Goal: Book appointment/travel/reservation

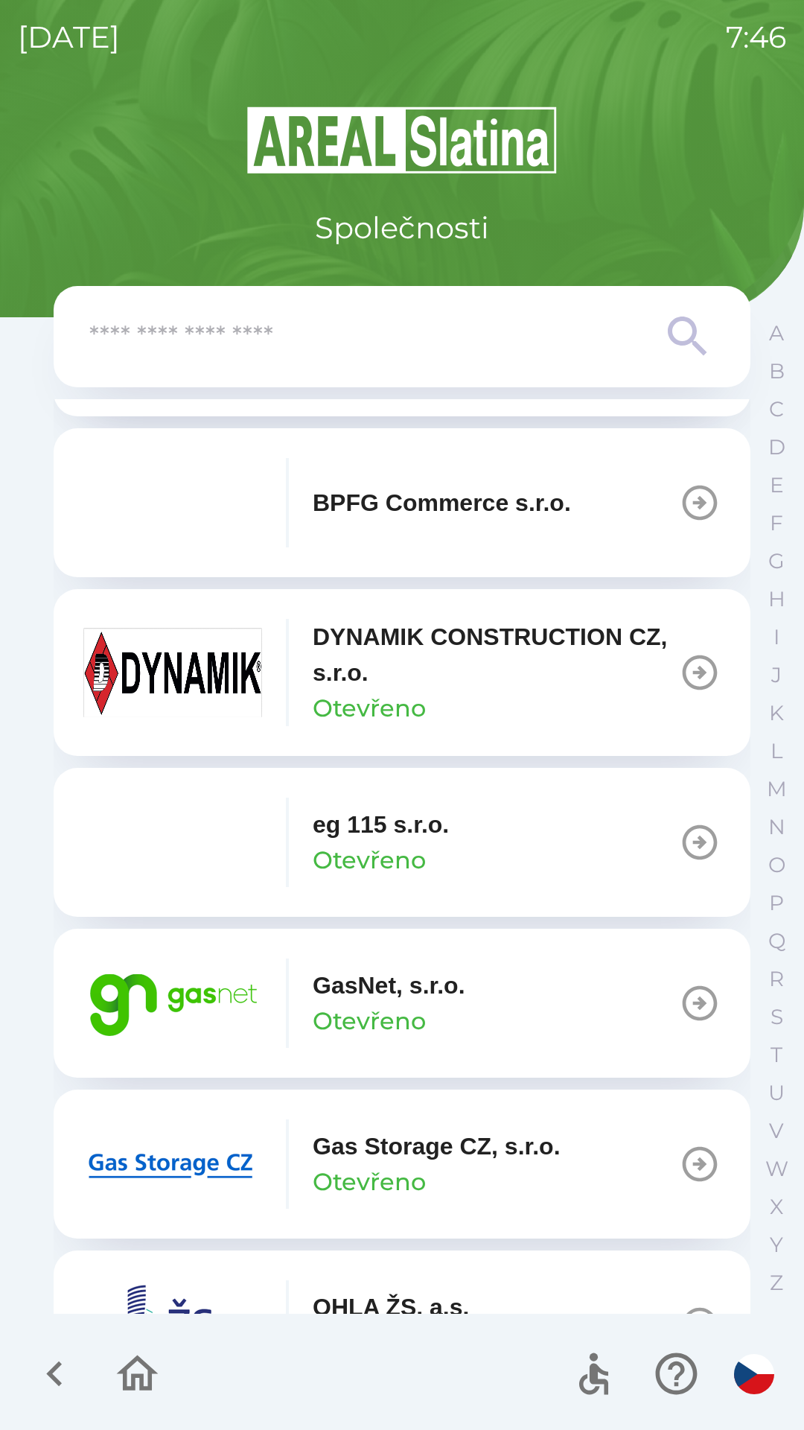
scroll to position [671, 0]
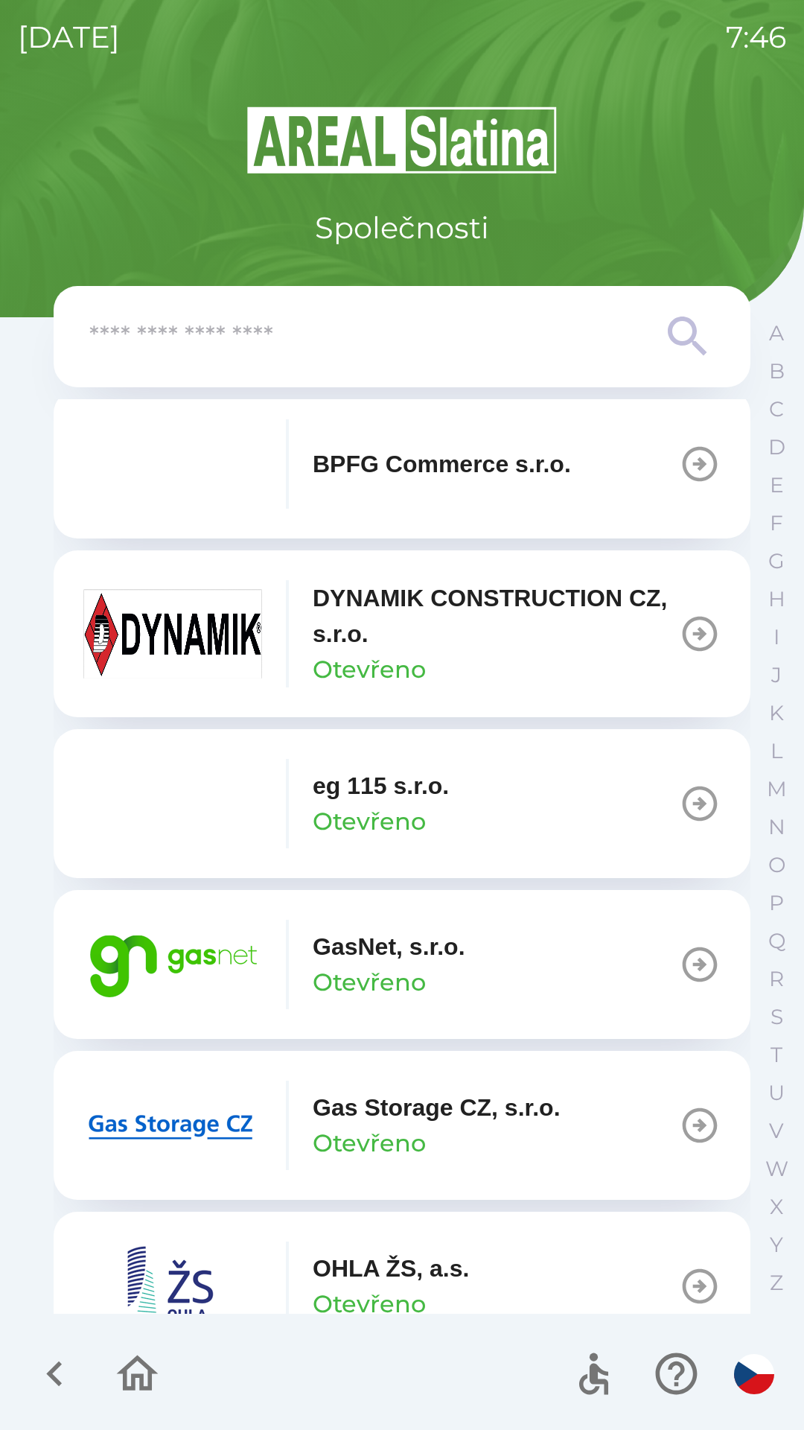
click at [557, 955] on button "GasNet, s.r.o. Otevřeno" at bounding box center [402, 964] width 697 height 149
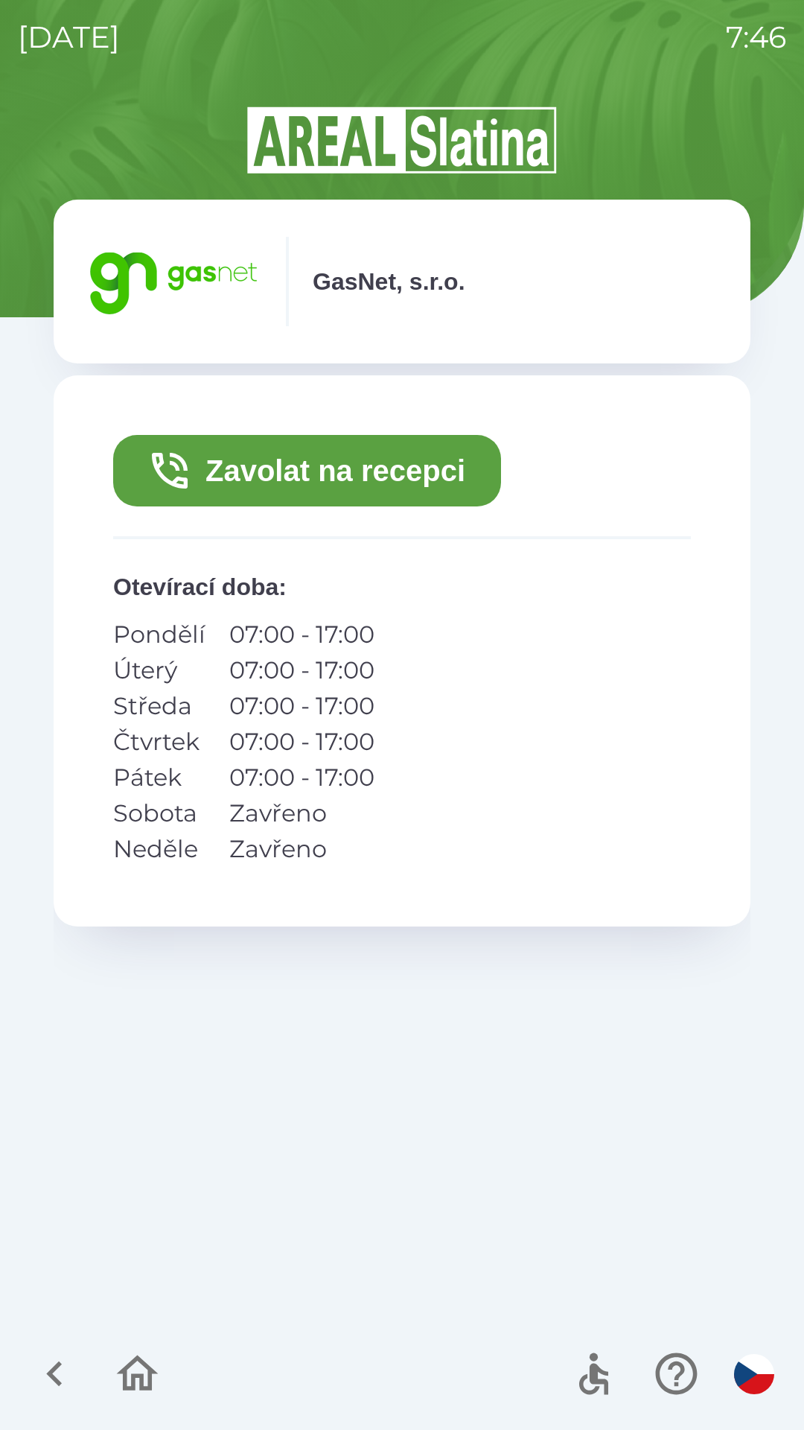
click at [395, 459] on button "Zavolat na recepci" at bounding box center [307, 470] width 388 height 71
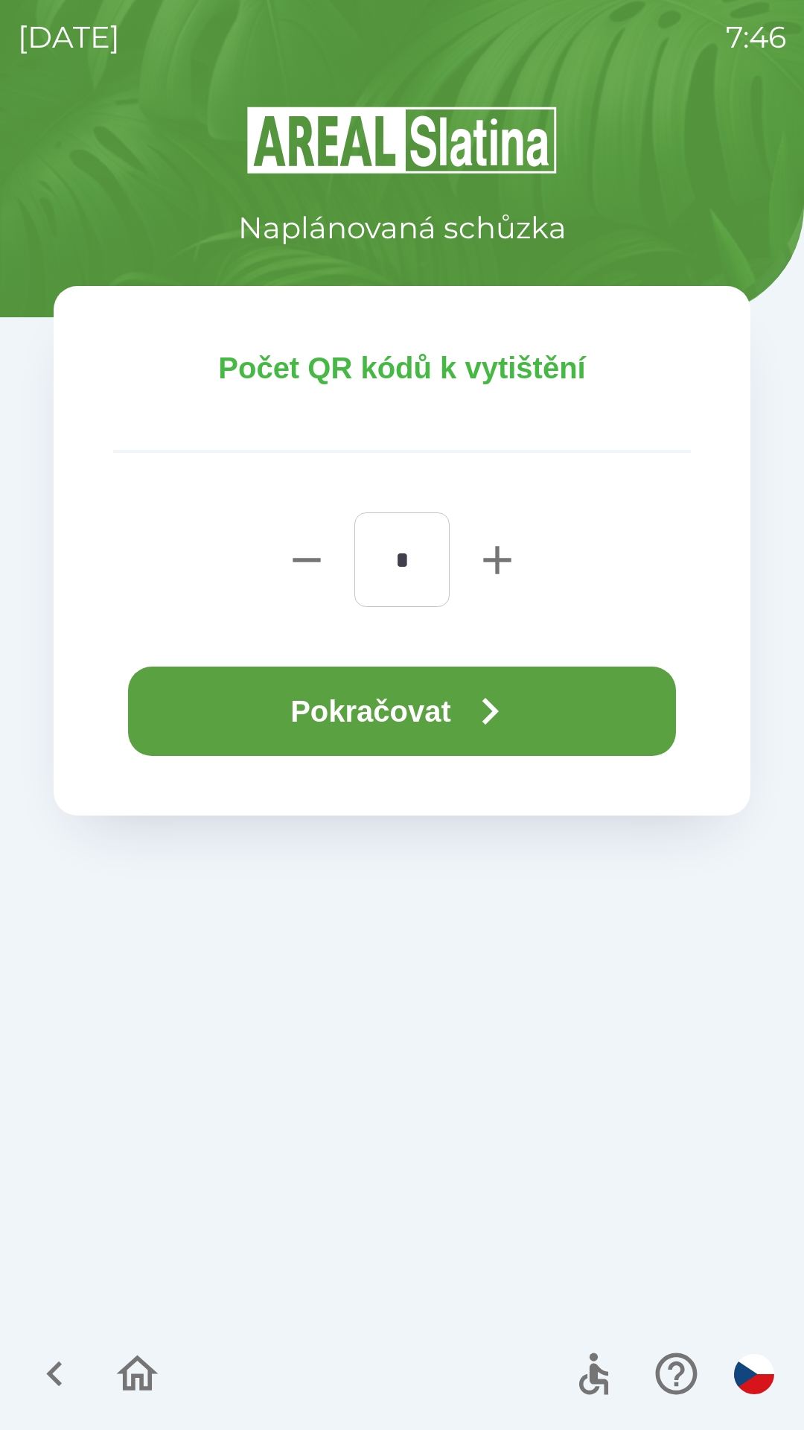
click at [497, 573] on icon "button" at bounding box center [497, 560] width 28 height 28
type input "*"
click at [496, 699] on icon "button" at bounding box center [490, 711] width 54 height 54
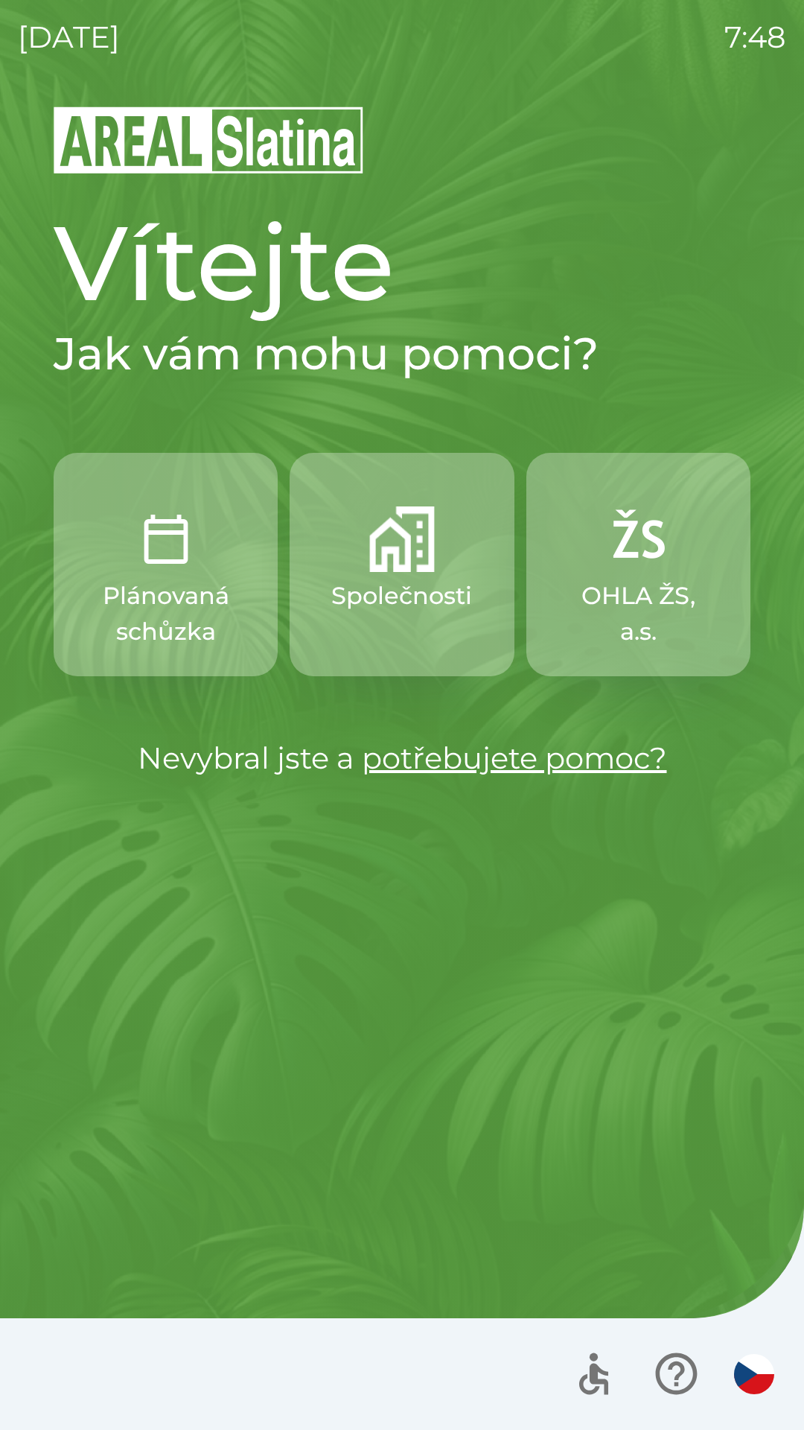
click at [739, 1372] on img "button" at bounding box center [754, 1374] width 40 height 40
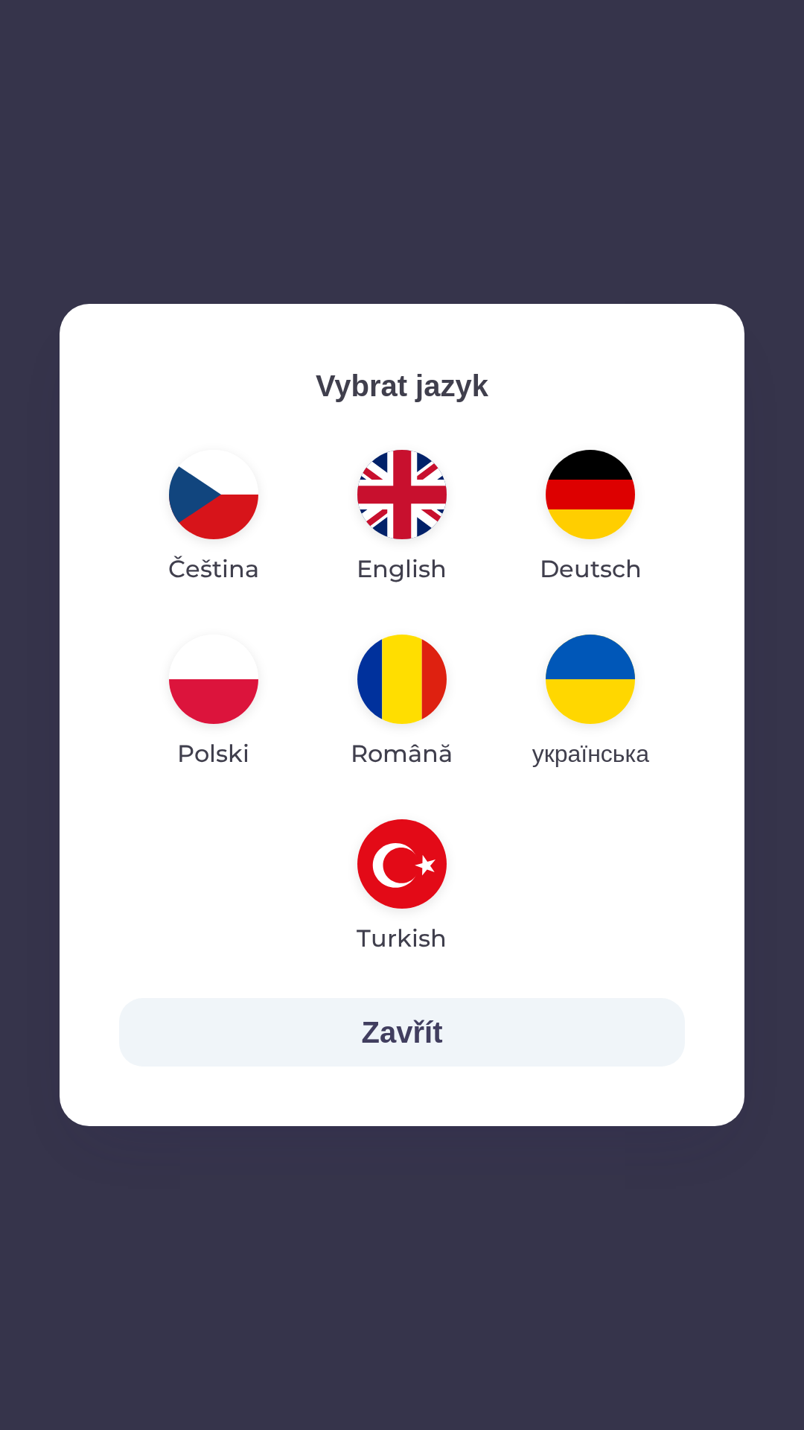
click at [420, 500] on img "button" at bounding box center [401, 494] width 89 height 89
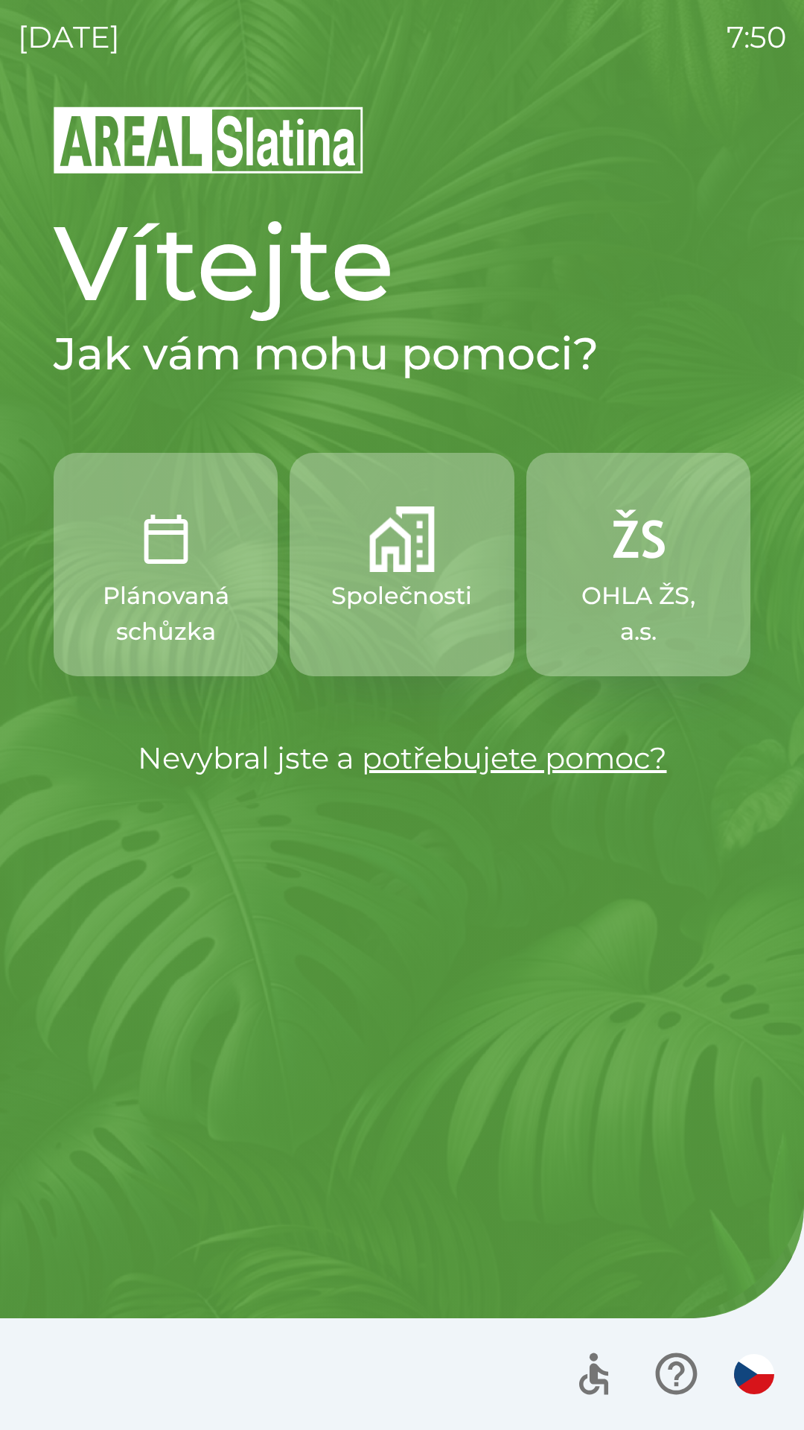
click at [395, 596] on p "Společnosti" at bounding box center [401, 596] width 141 height 36
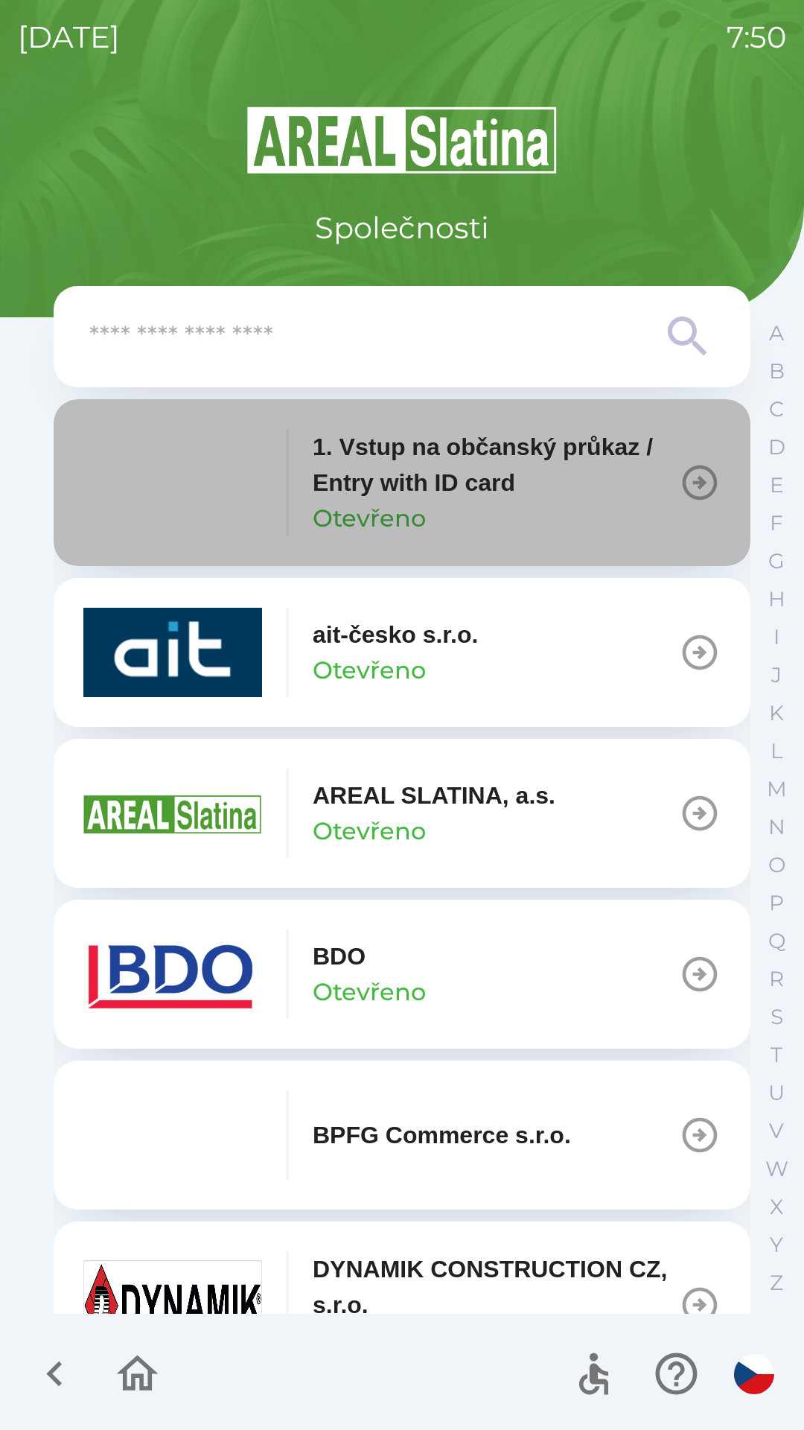
click at [421, 506] on p "Otevřeno" at bounding box center [369, 518] width 113 height 36
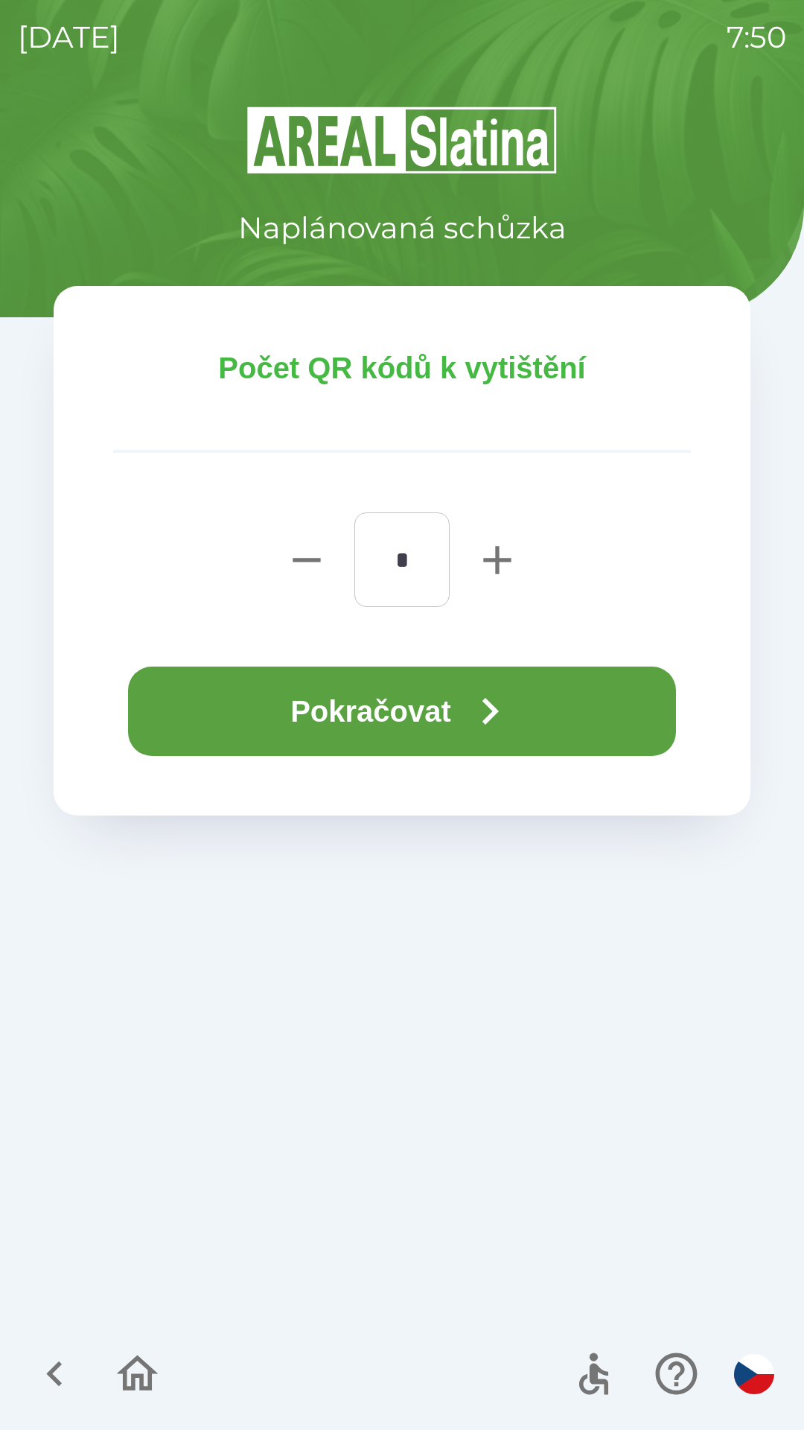
click at [485, 559] on icon "button" at bounding box center [497, 560] width 28 height 28
click at [488, 561] on icon "button" at bounding box center [497, 560] width 28 height 28
click at [499, 566] on icon "button" at bounding box center [497, 560] width 28 height 28
click at [497, 575] on icon "button" at bounding box center [498, 560] width 48 height 48
type input "*"
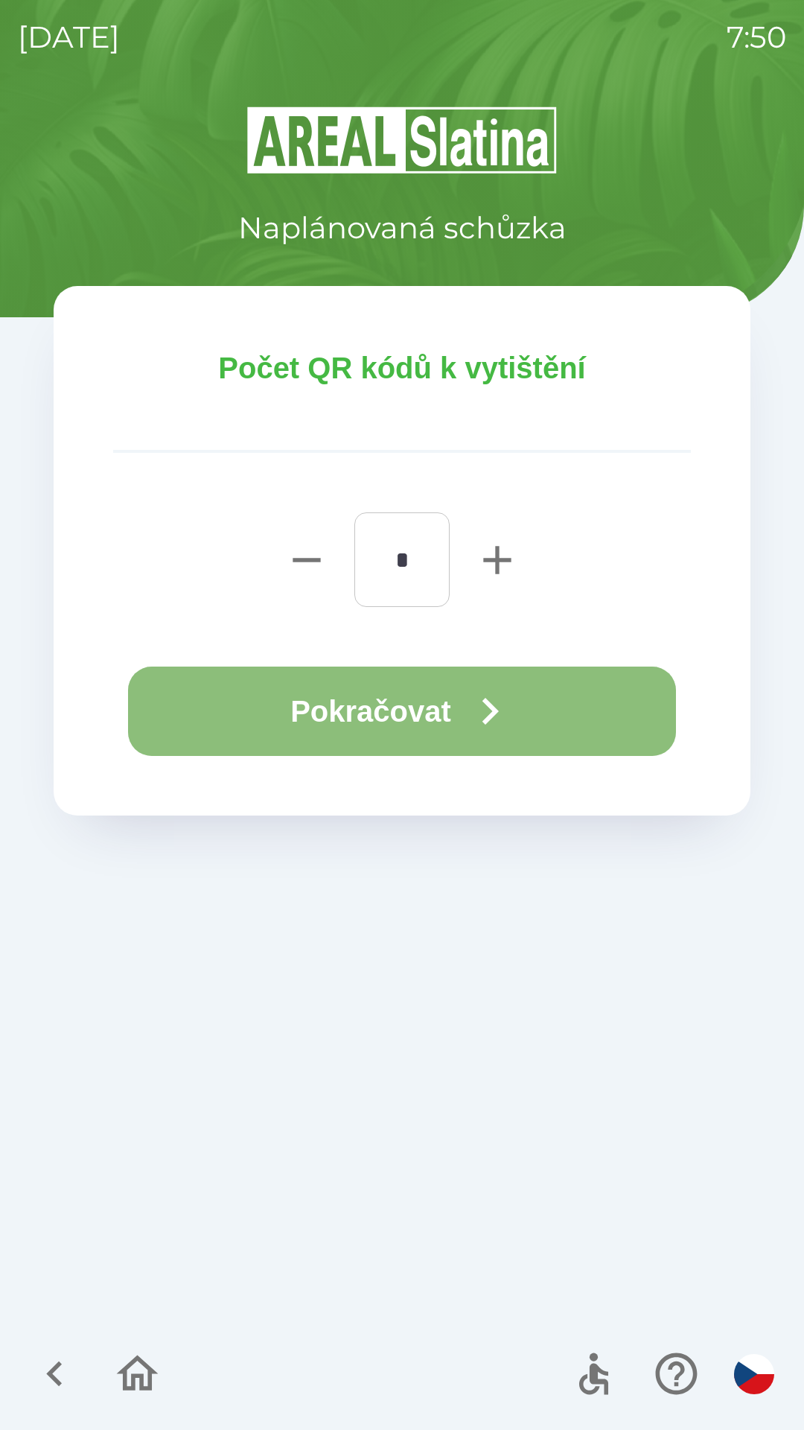
click at [418, 710] on button "Pokračovat" at bounding box center [402, 710] width 548 height 89
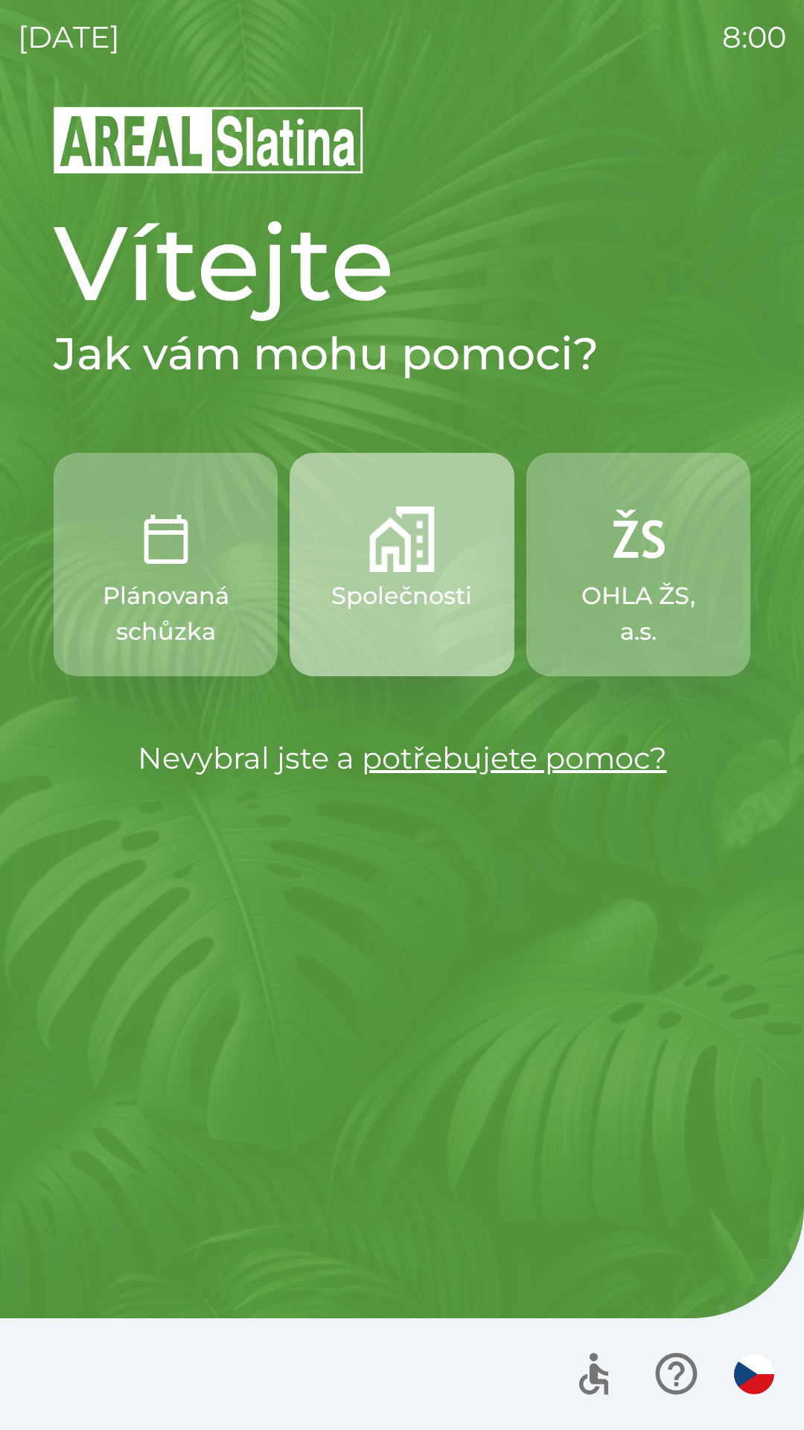
click at [358, 574] on button "Společnosti" at bounding box center [402, 564] width 224 height 223
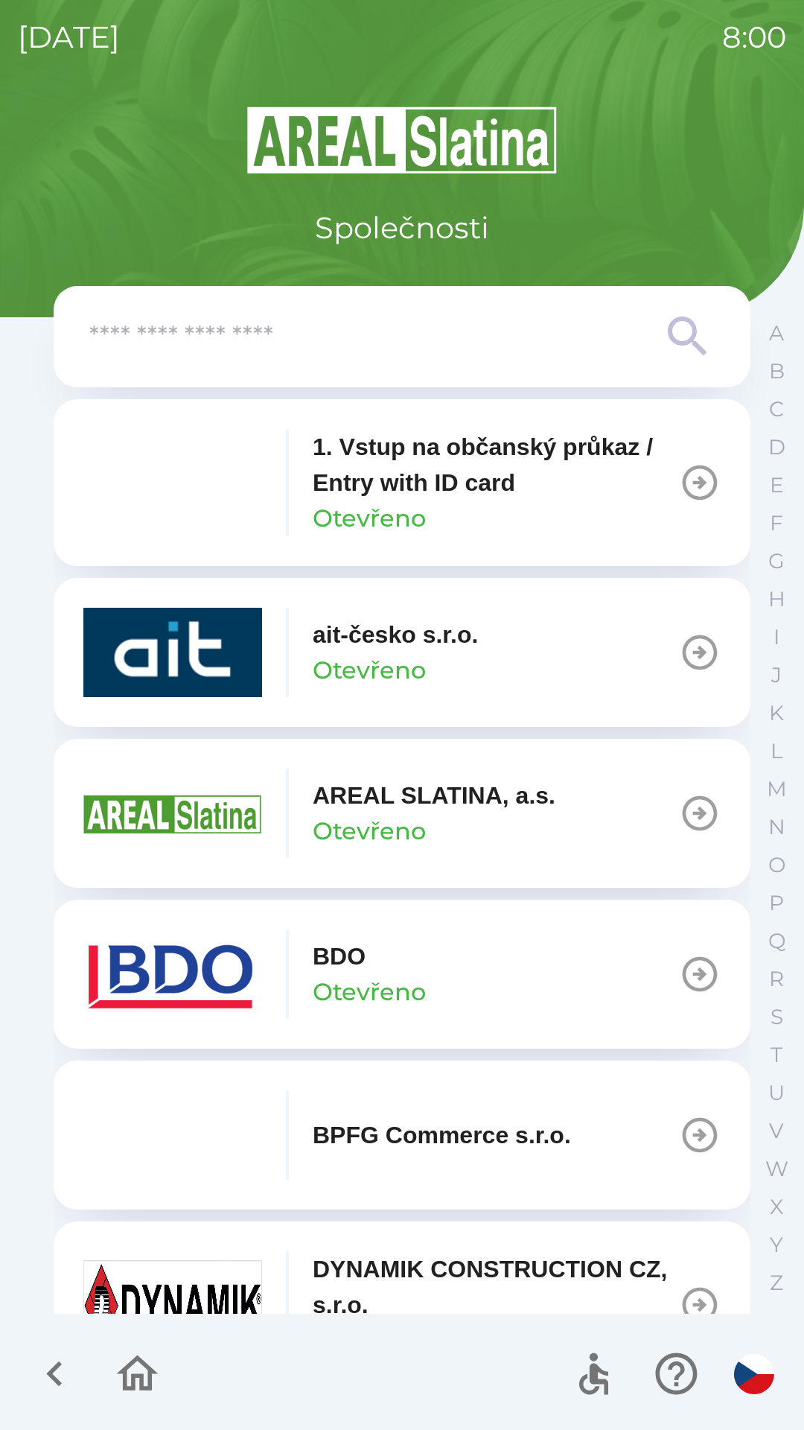
click at [42, 1383] on icon "button" at bounding box center [55, 1373] width 50 height 50
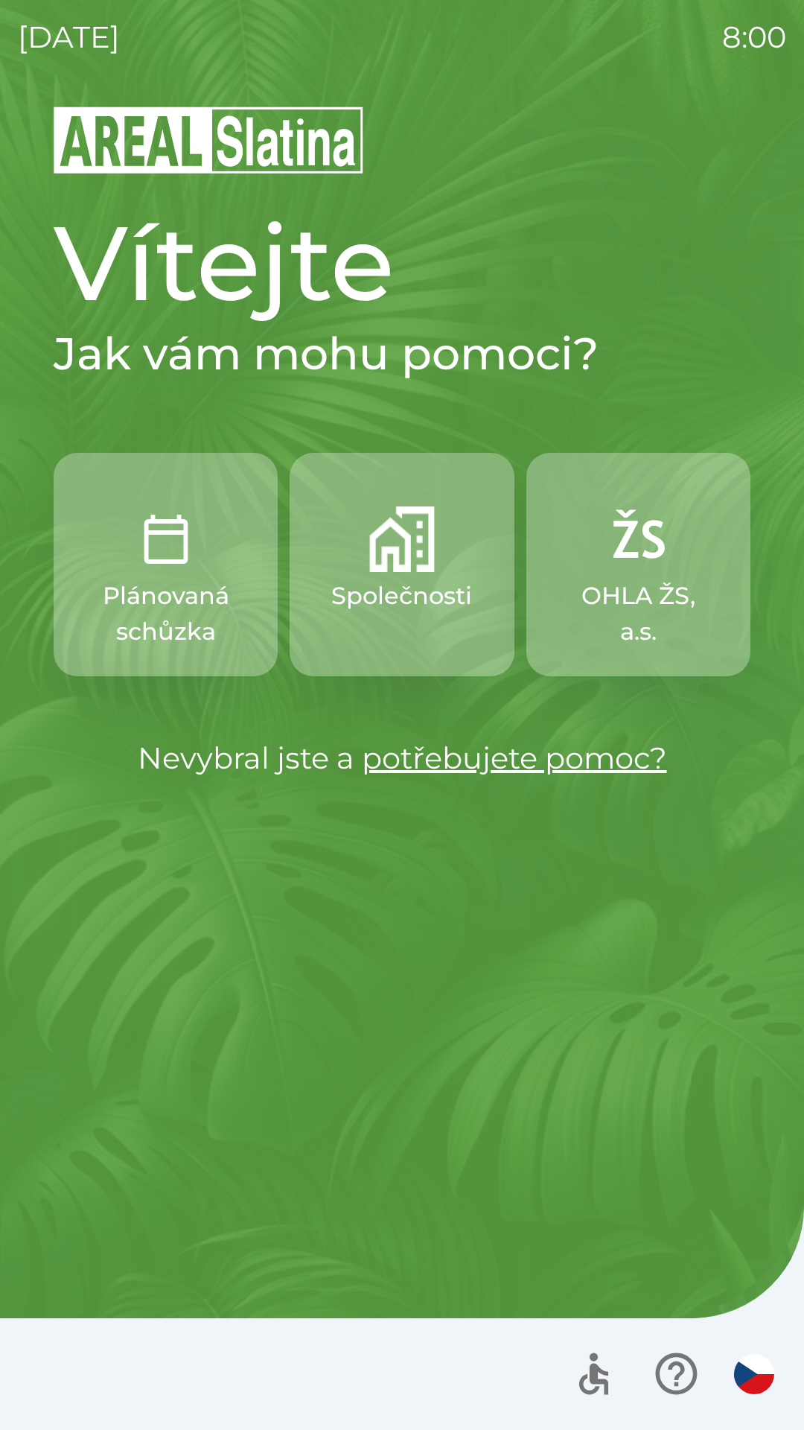
click at [179, 602] on p "Plánovaná schůzka" at bounding box center [165, 613] width 153 height 71
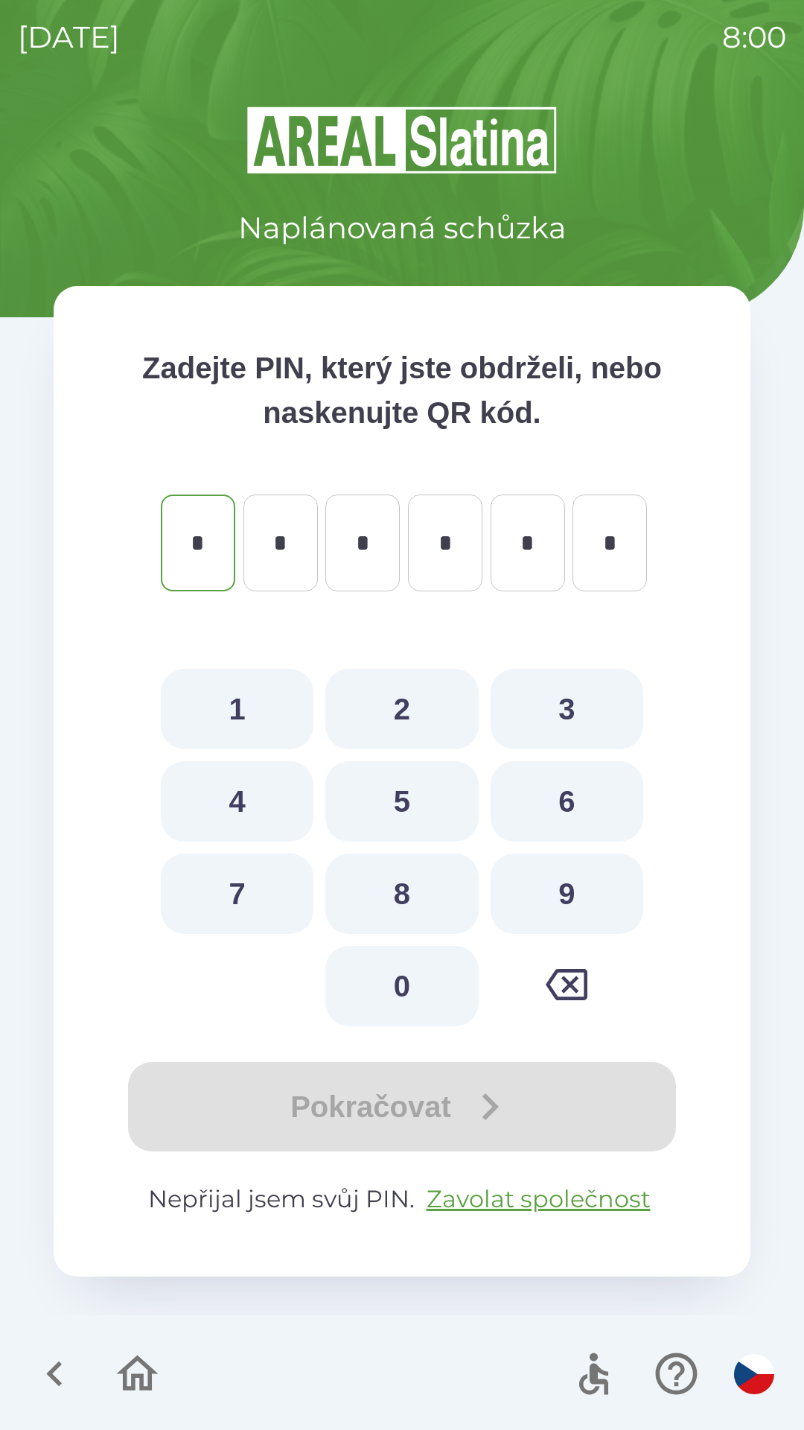
click at [48, 1388] on icon "button" at bounding box center [55, 1373] width 50 height 50
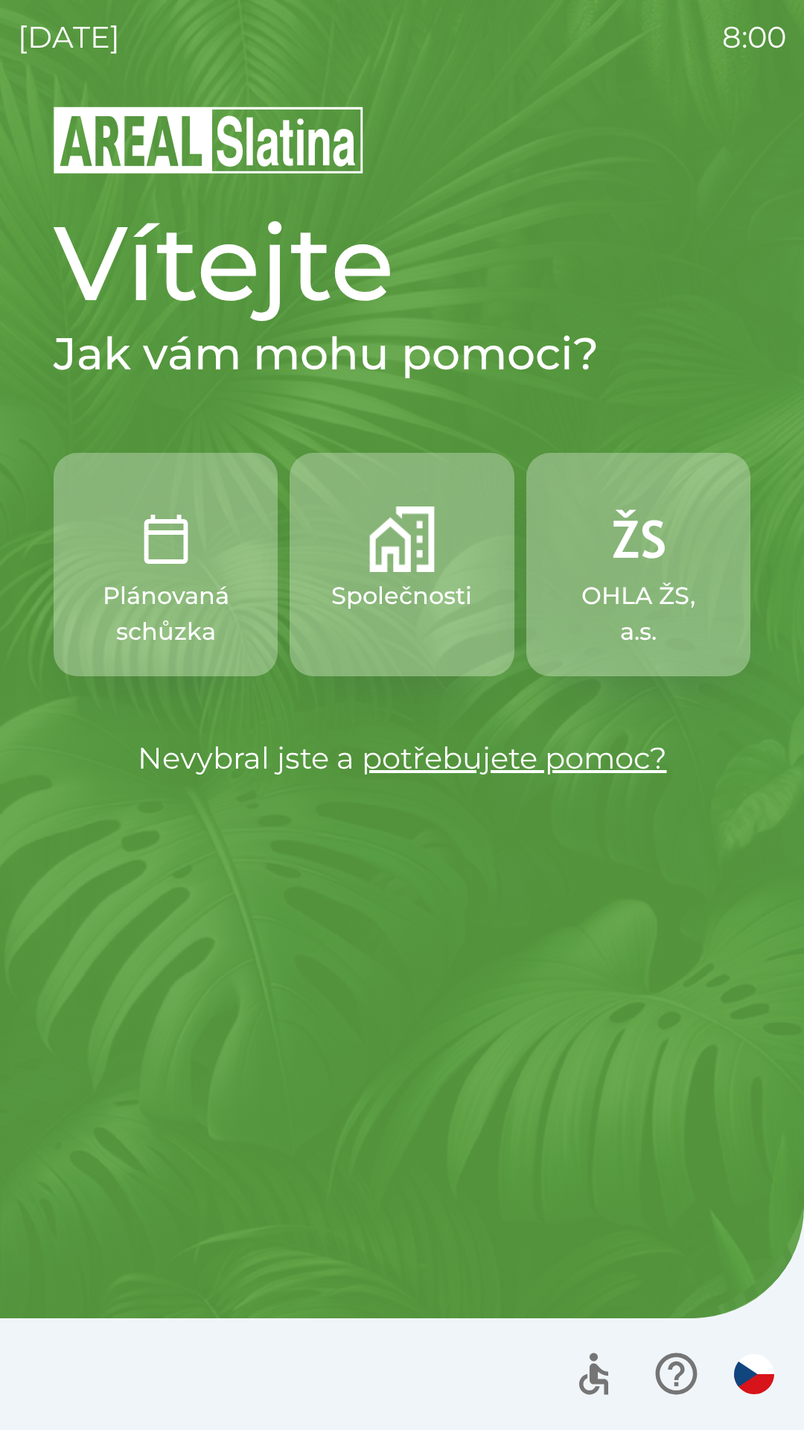
click at [395, 579] on p "Společnosti" at bounding box center [401, 596] width 141 height 36
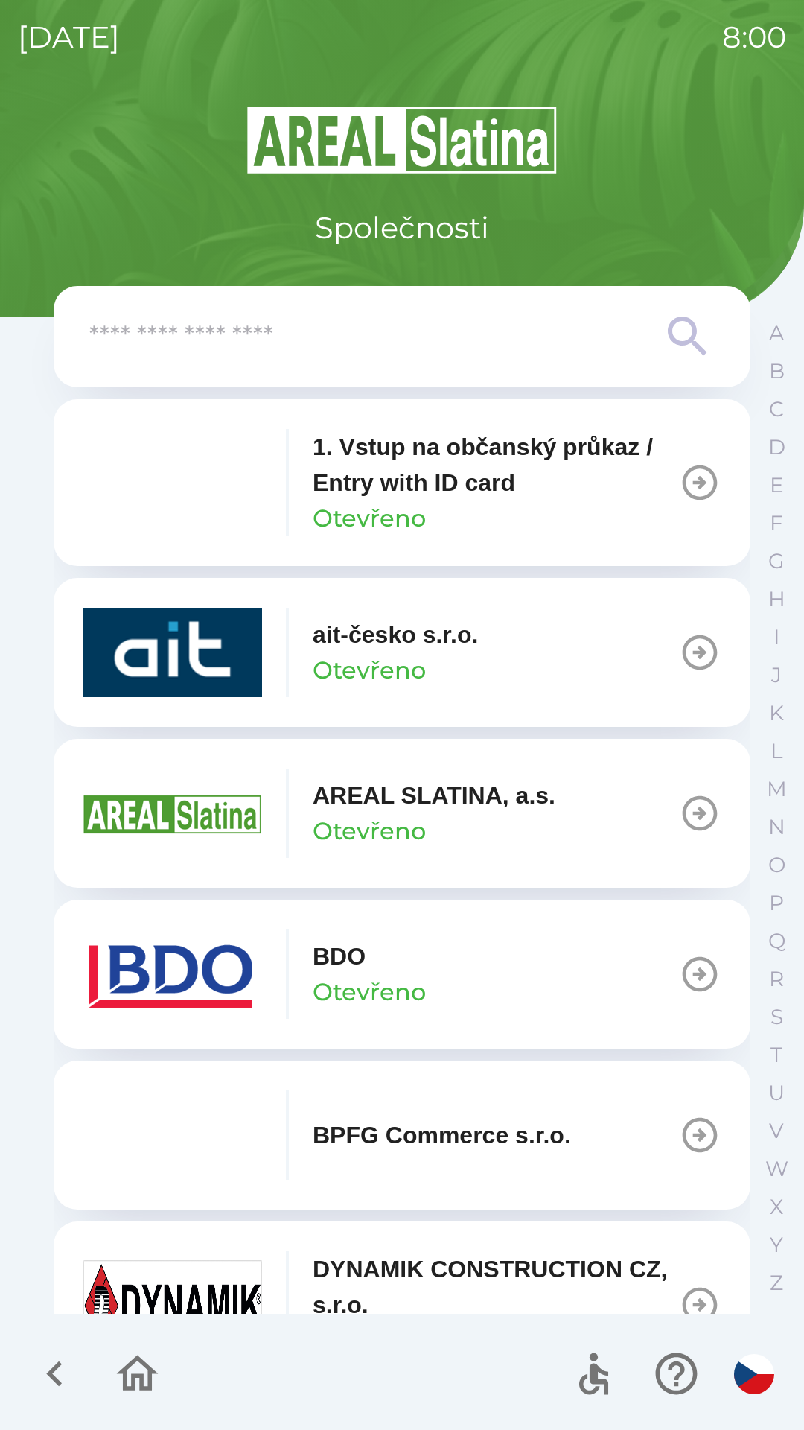
click at [418, 987] on p "Otevřeno" at bounding box center [369, 992] width 113 height 36
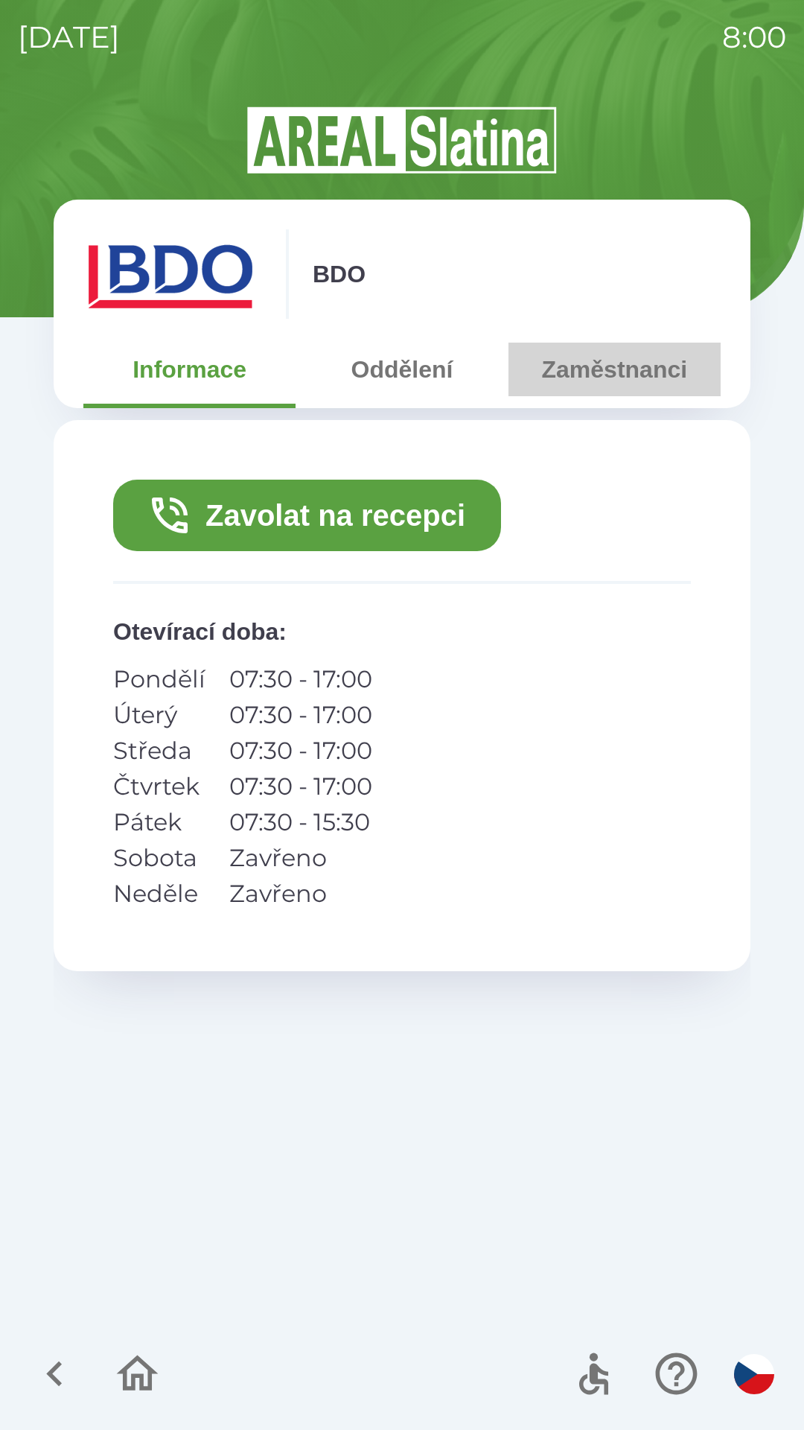
click at [590, 365] on button "Zaměstnanci" at bounding box center [615, 370] width 212 height 54
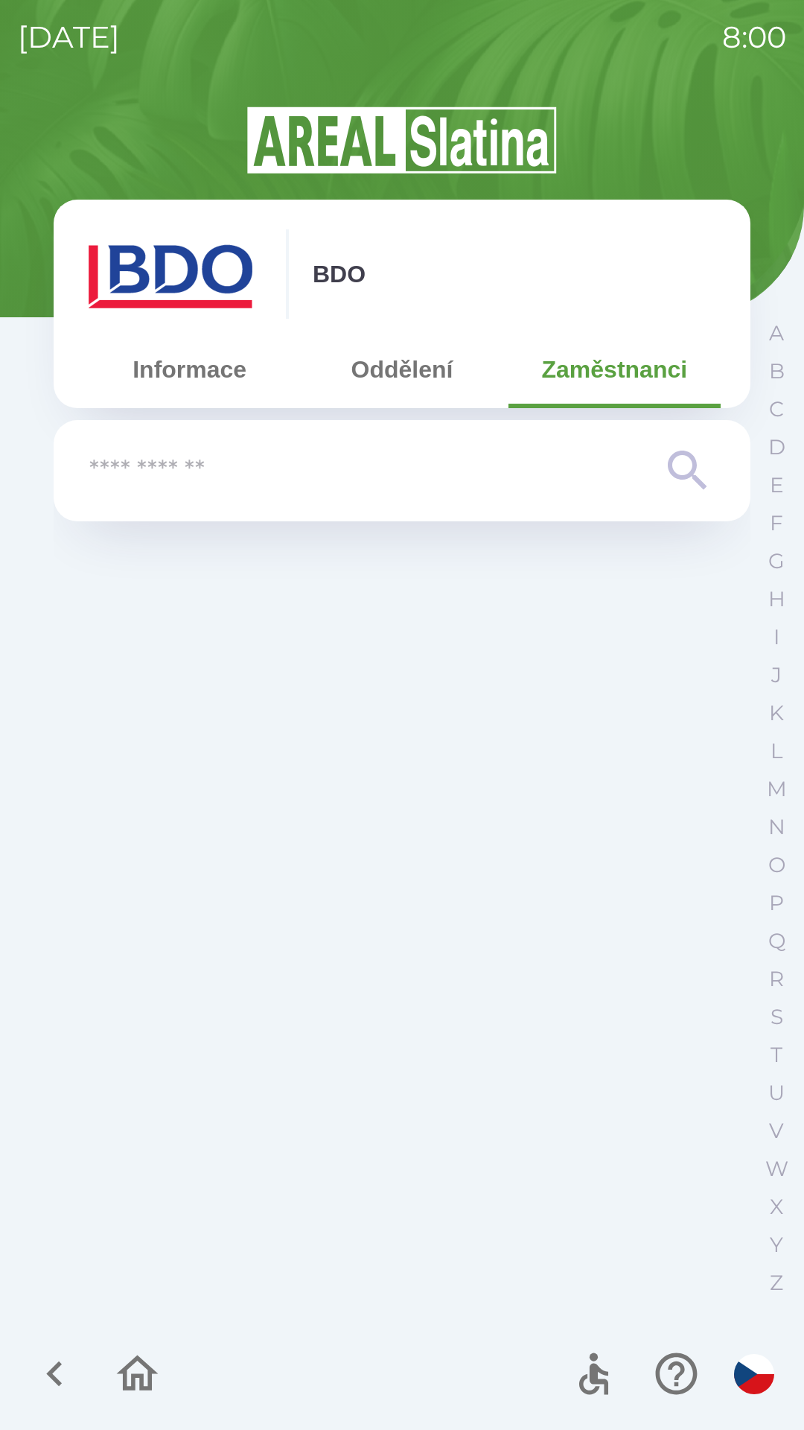
click at [199, 379] on button "Informace" at bounding box center [189, 370] width 212 height 54
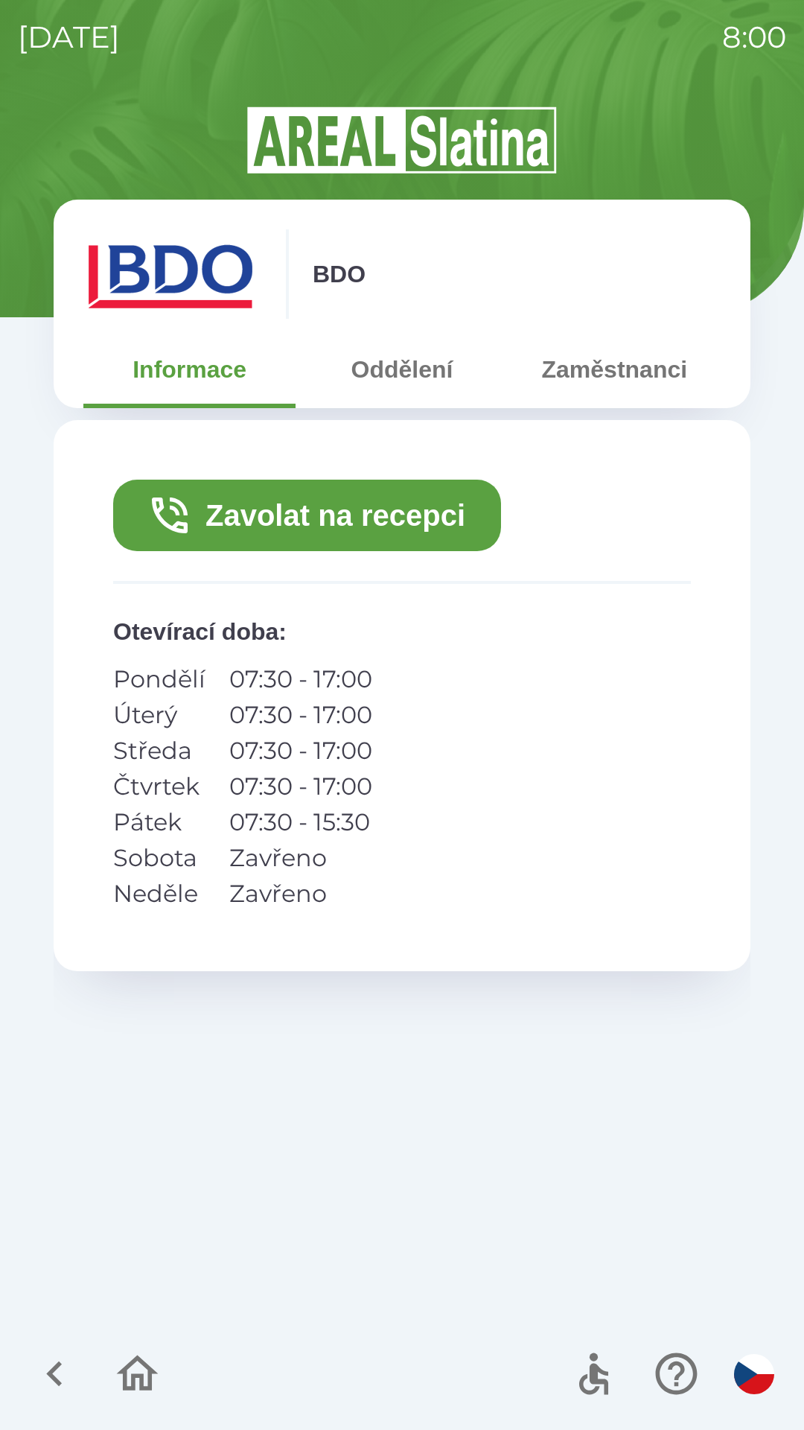
click at [418, 516] on button "Zavolat na recepci" at bounding box center [307, 515] width 388 height 71
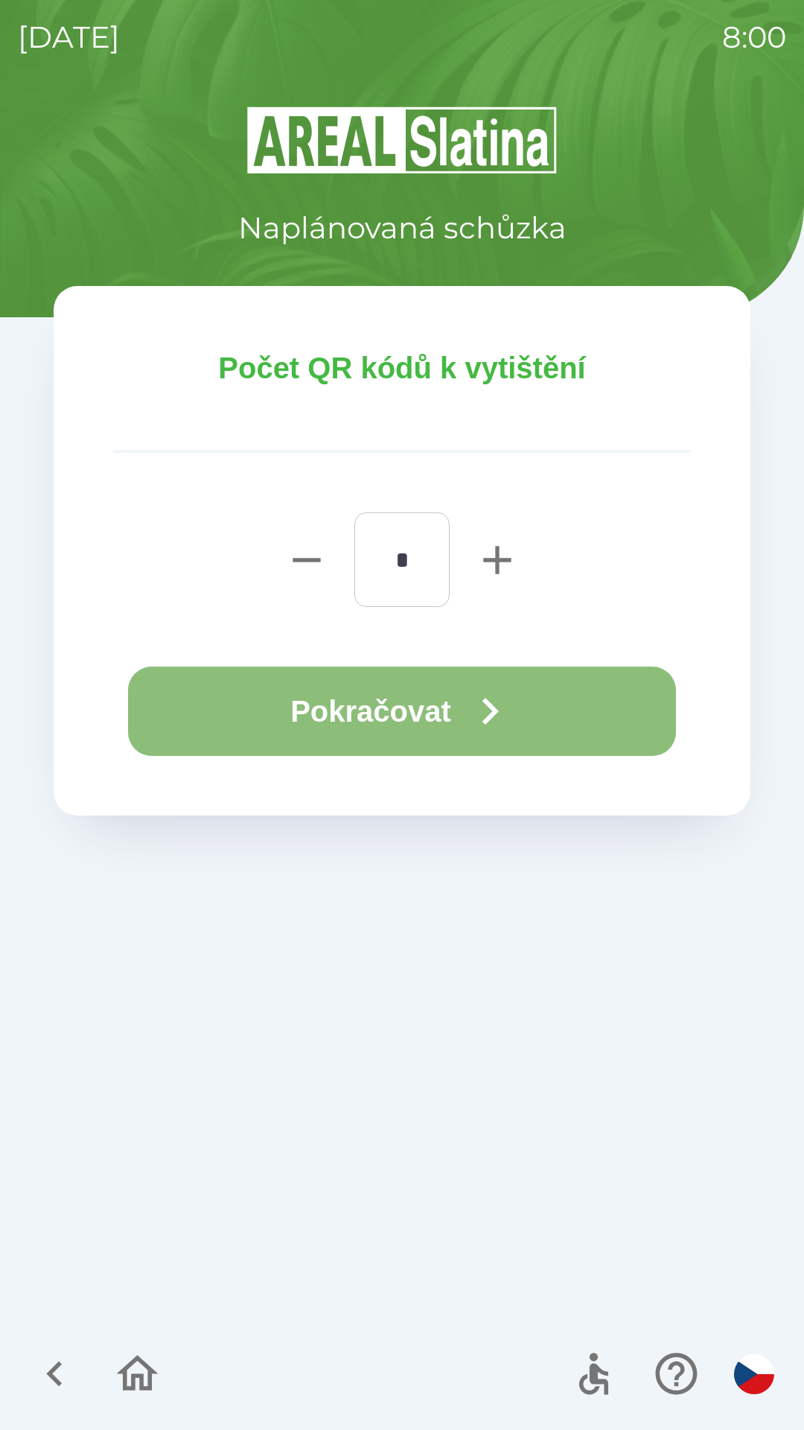
click at [319, 698] on button "Pokračovat" at bounding box center [402, 710] width 548 height 89
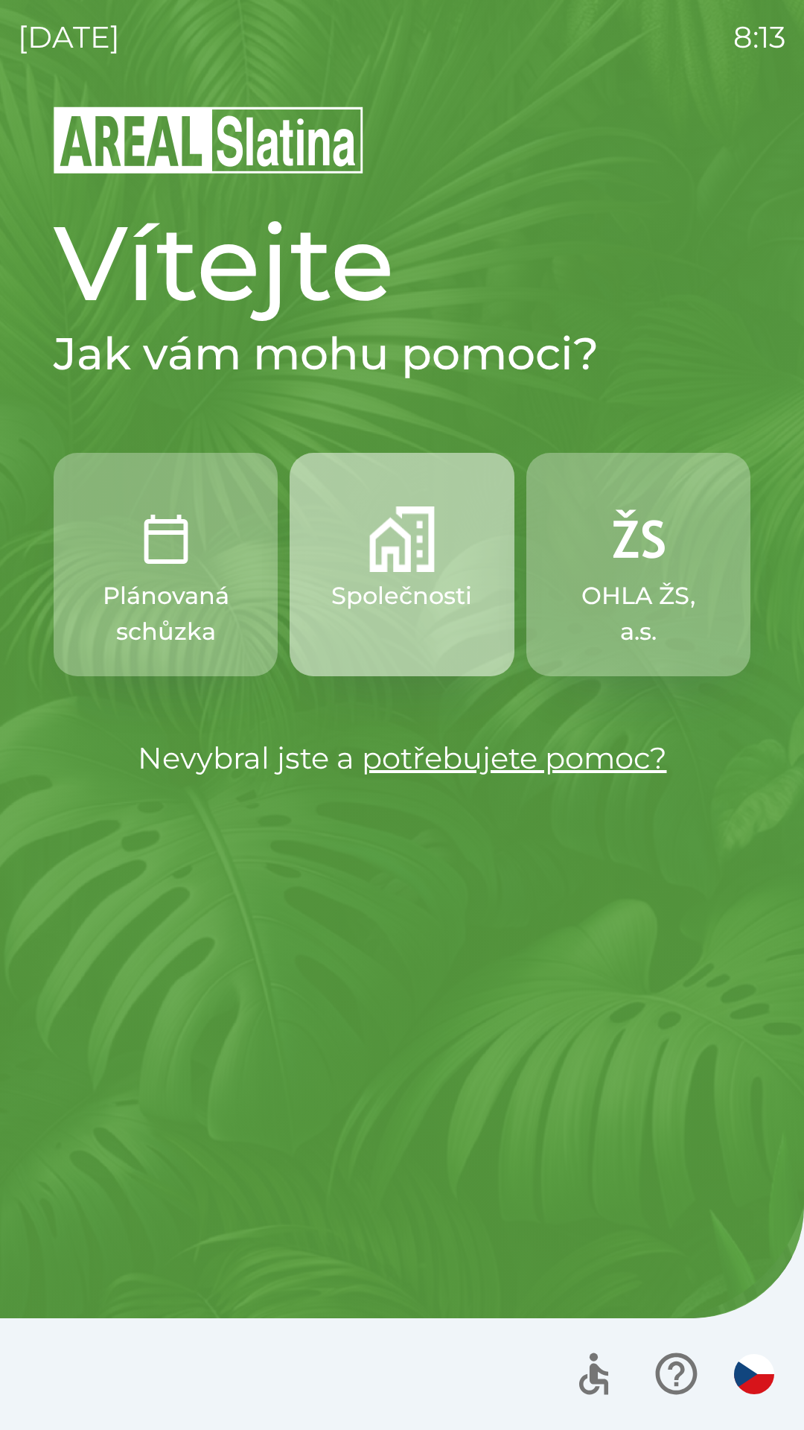
click at [365, 637] on button "Společnosti" at bounding box center [402, 564] width 224 height 223
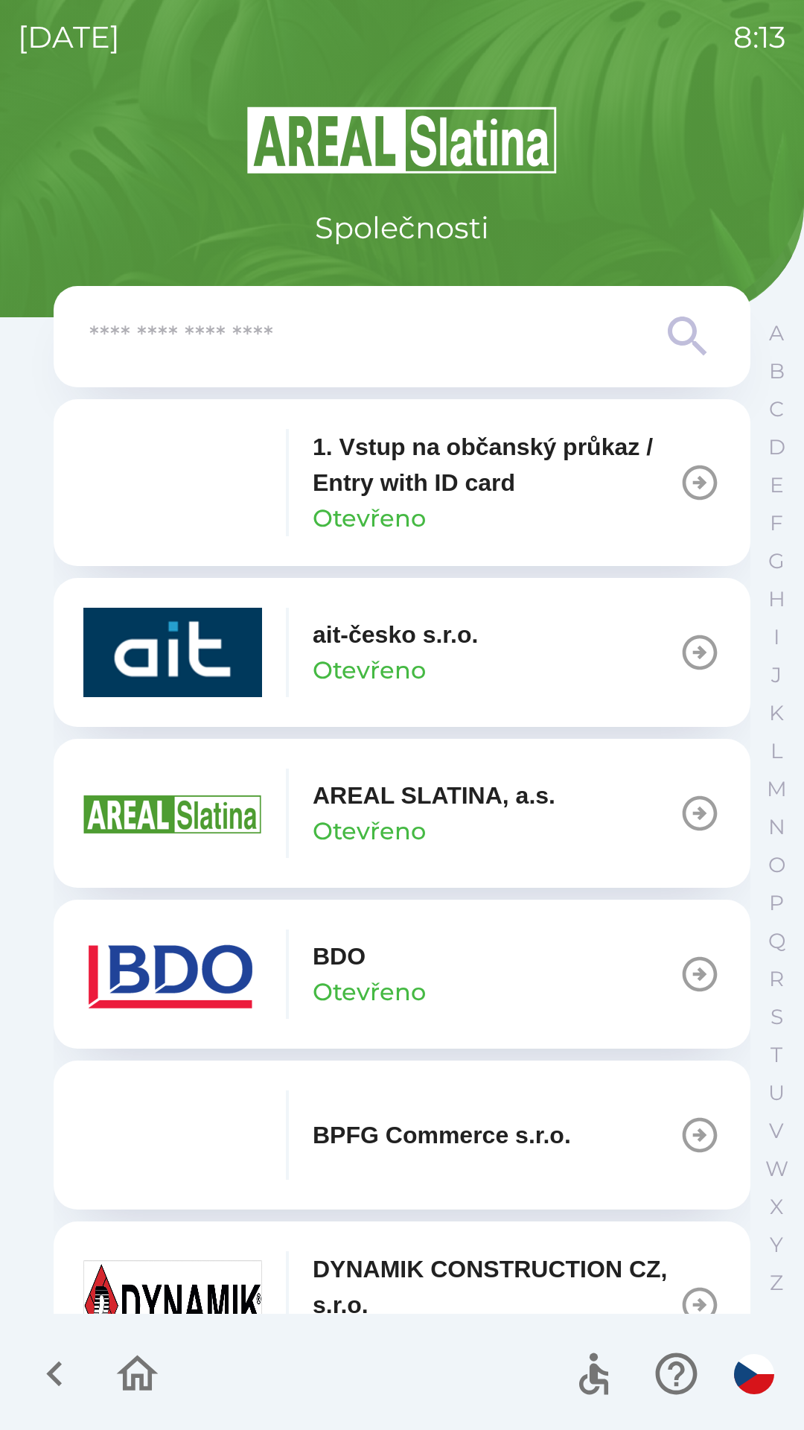
click at [210, 955] on img "button" at bounding box center [172, 973] width 179 height 89
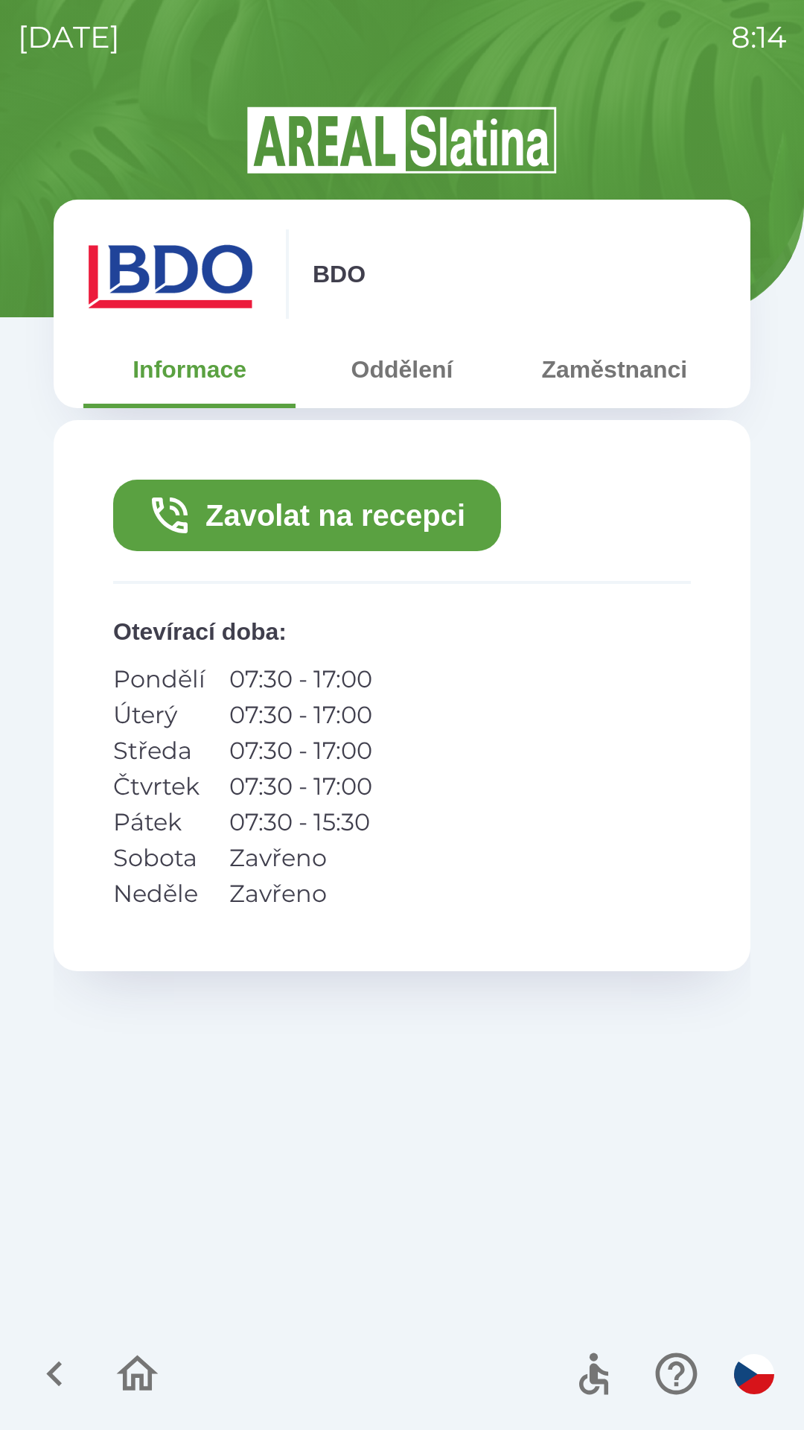
click at [289, 506] on button "Zavolat na recepci" at bounding box center [307, 515] width 388 height 71
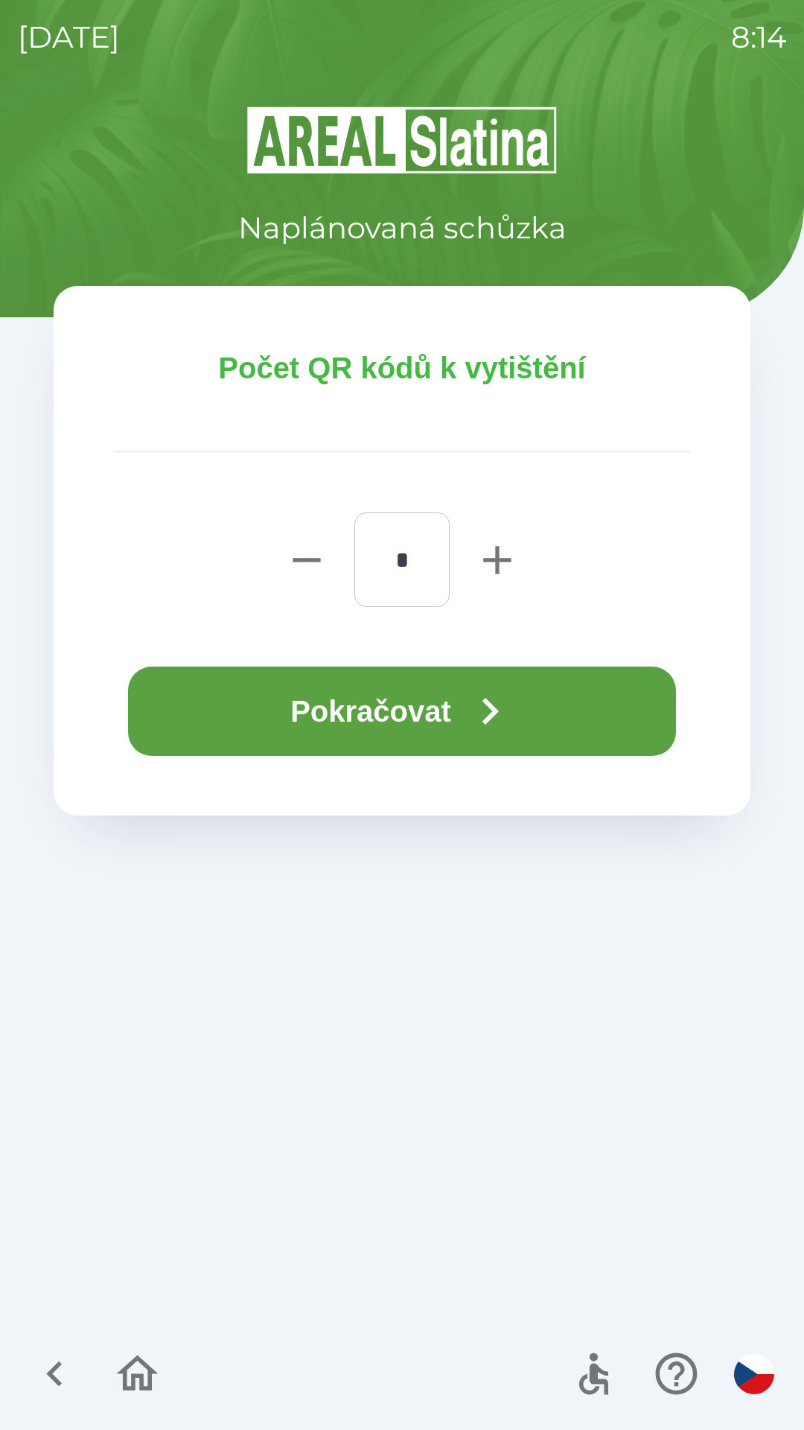
click at [425, 710] on button "Pokračovat" at bounding box center [402, 710] width 548 height 89
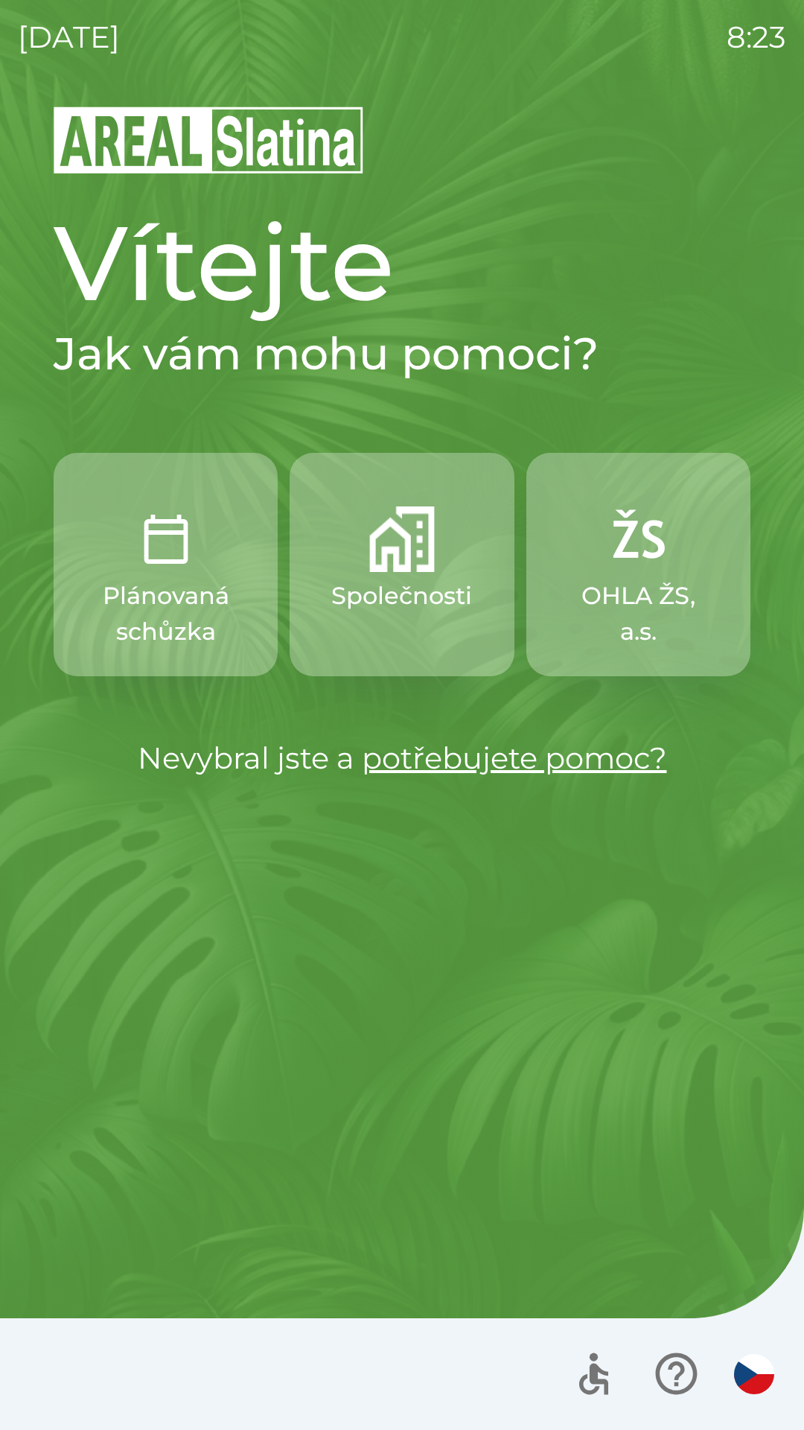
click at [407, 591] on p "Společnosti" at bounding box center [401, 596] width 141 height 36
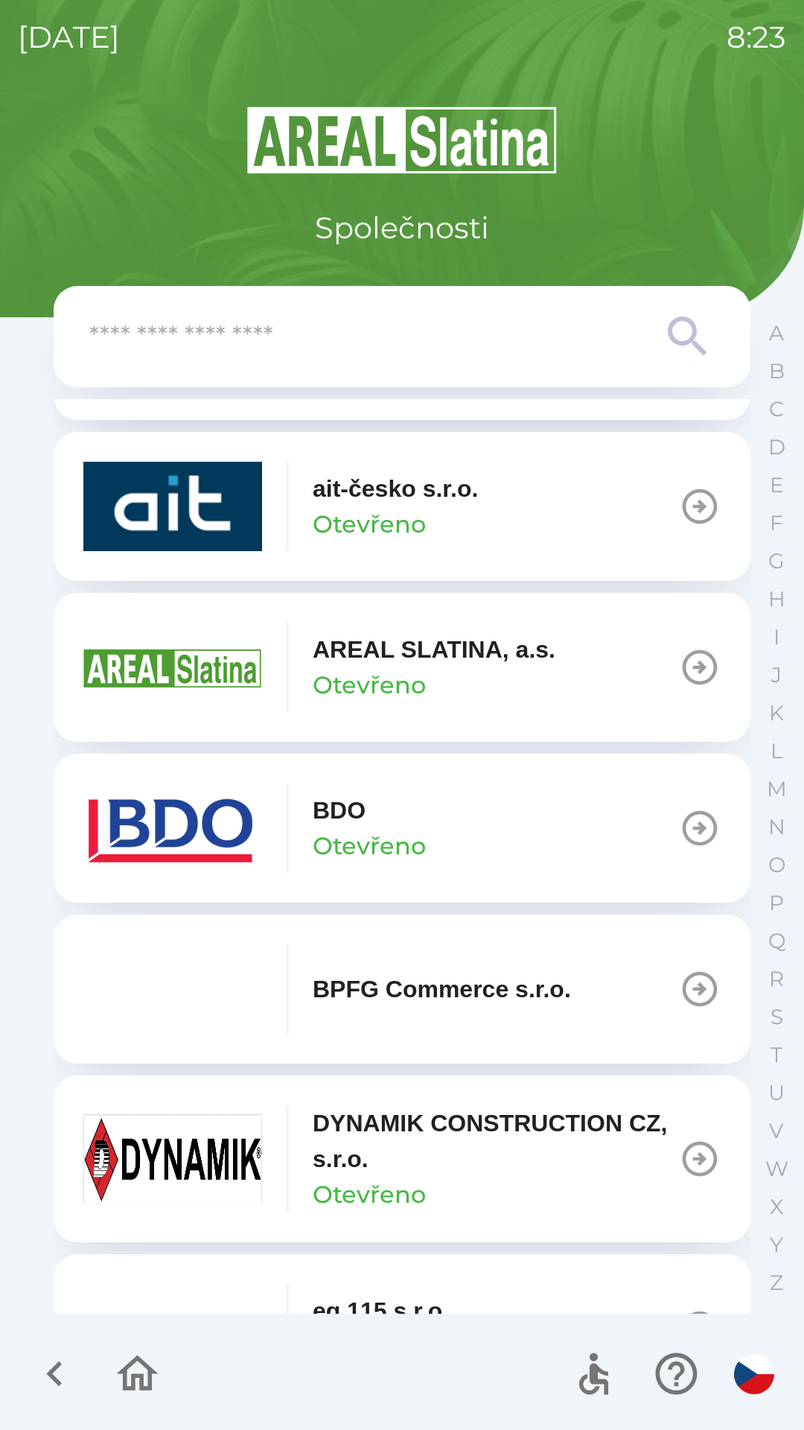
scroll to position [145, 0]
click at [133, 1354] on icon "button" at bounding box center [137, 1373] width 50 height 50
